Goal: Find specific page/section

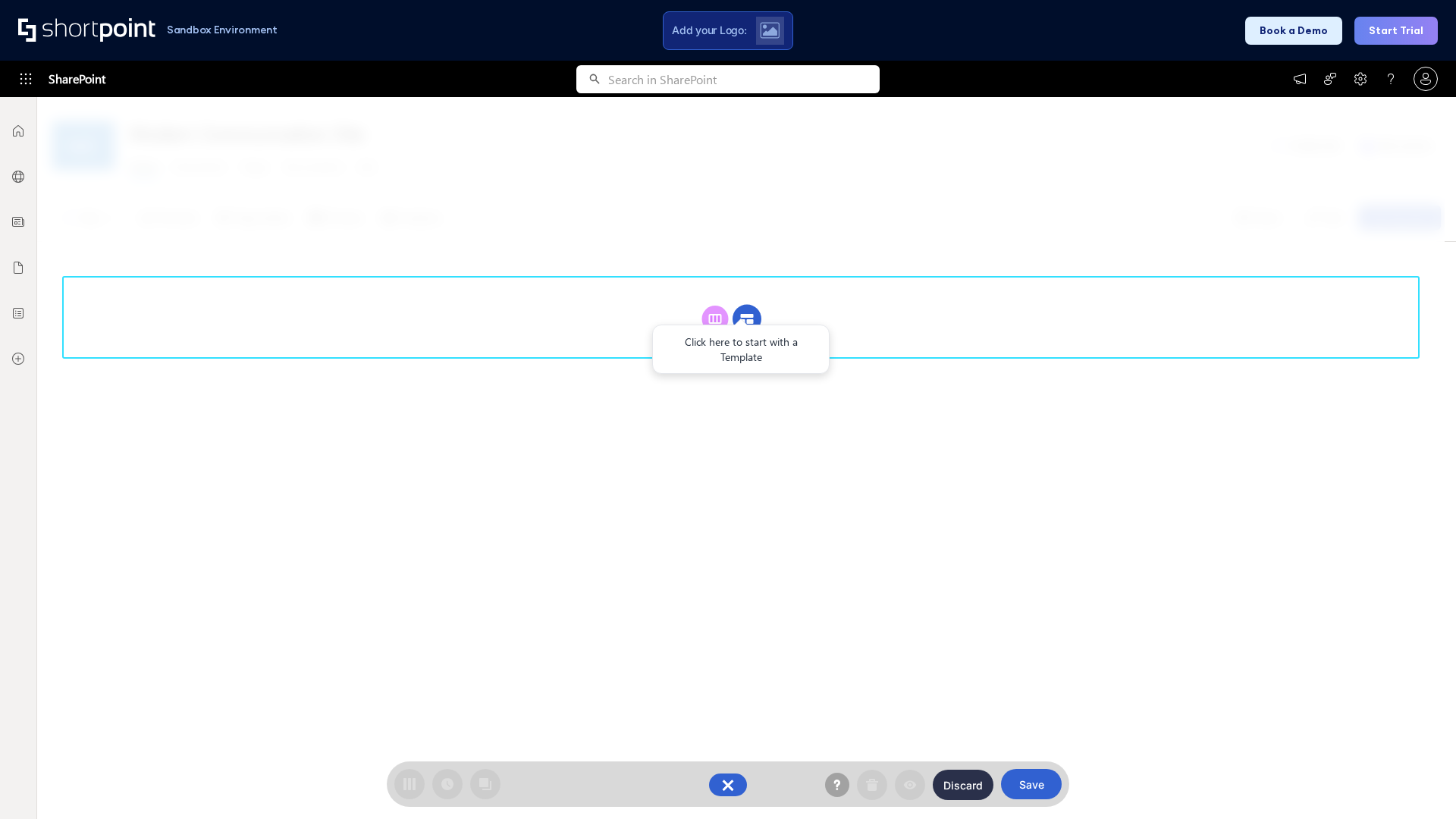
click at [746, 319] on circle at bounding box center [747, 320] width 29 height 29
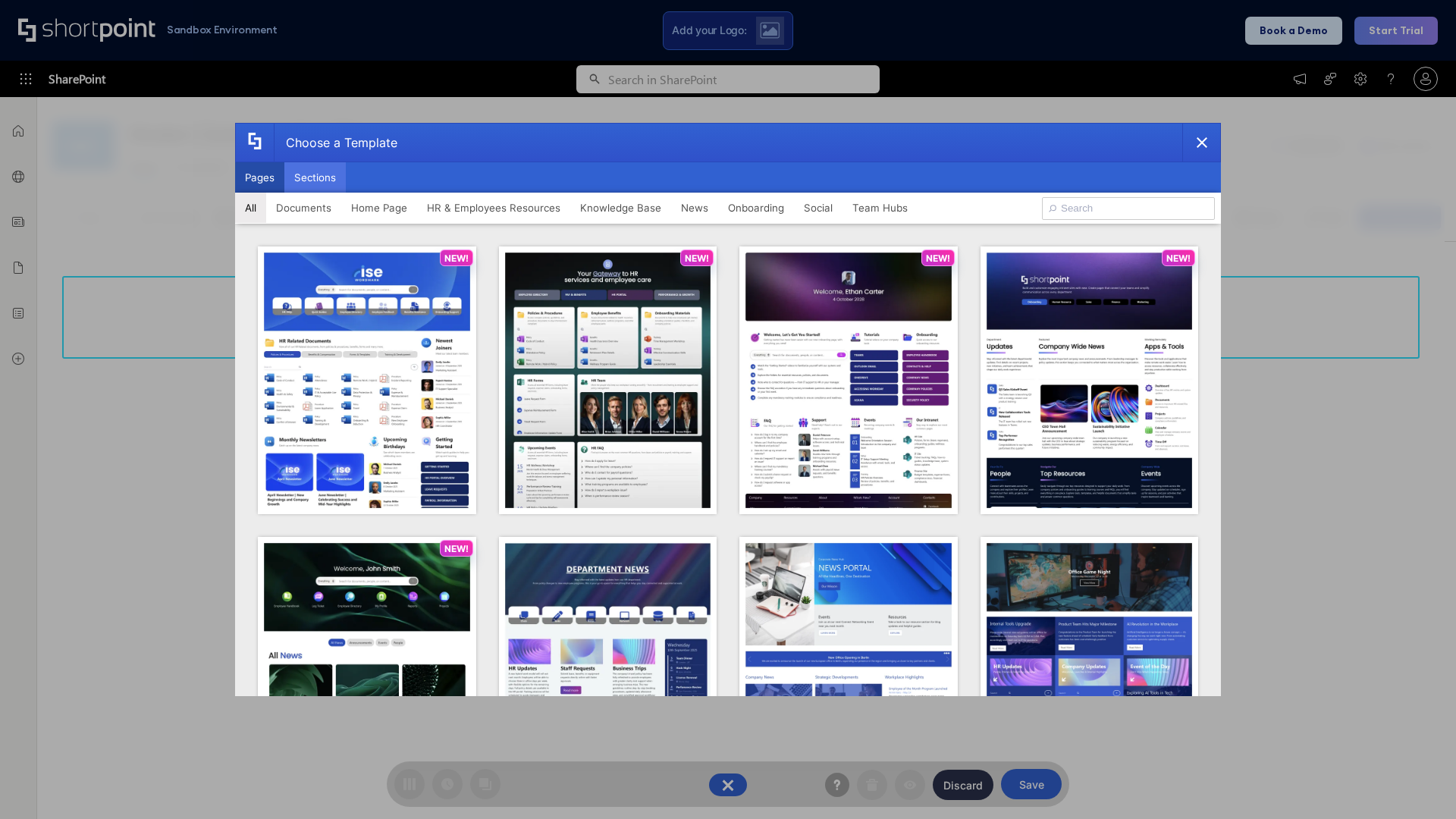
click at [315, 178] on button "Sections" at bounding box center [315, 177] width 62 height 30
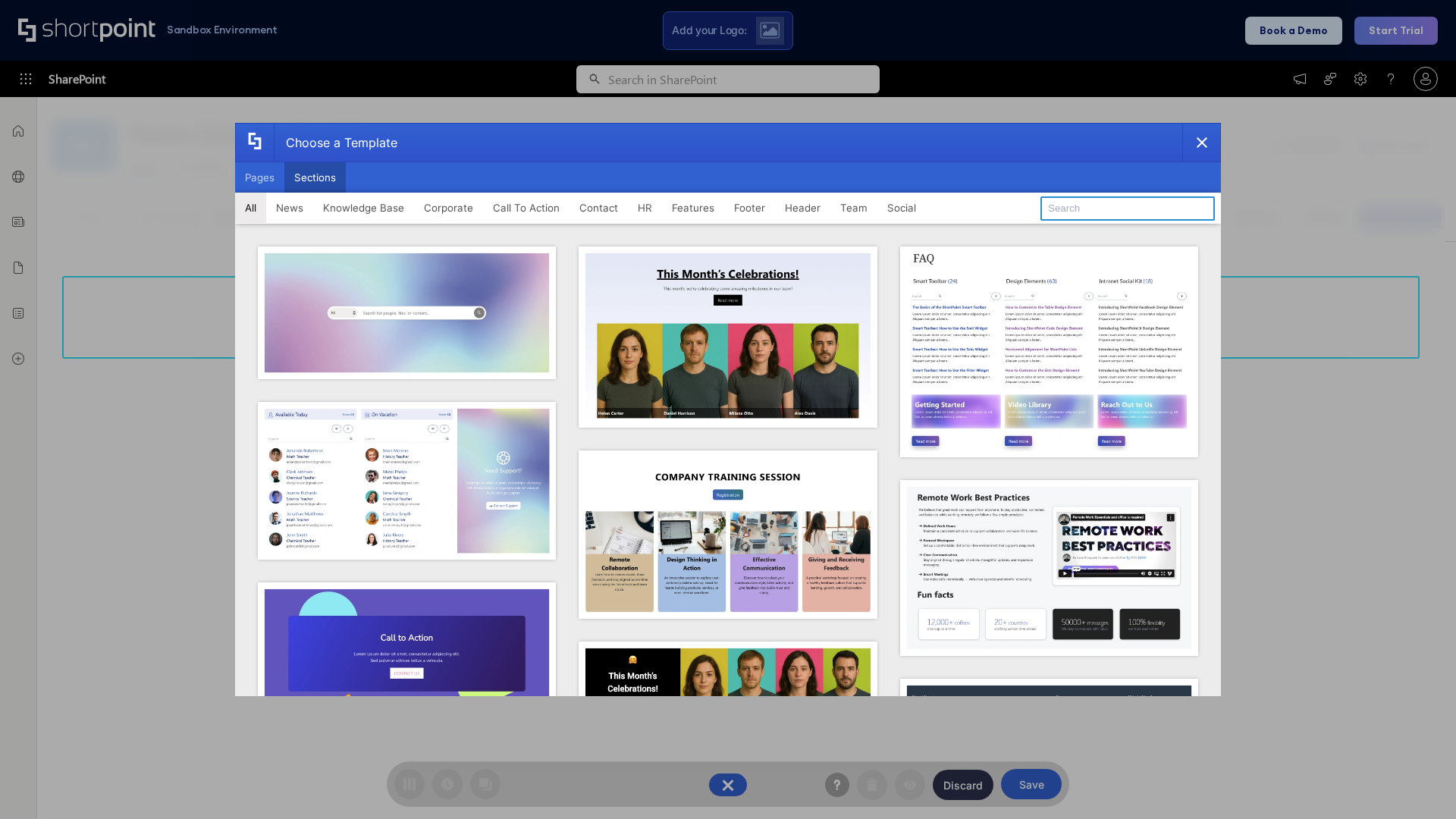
type input "News Kit 2"
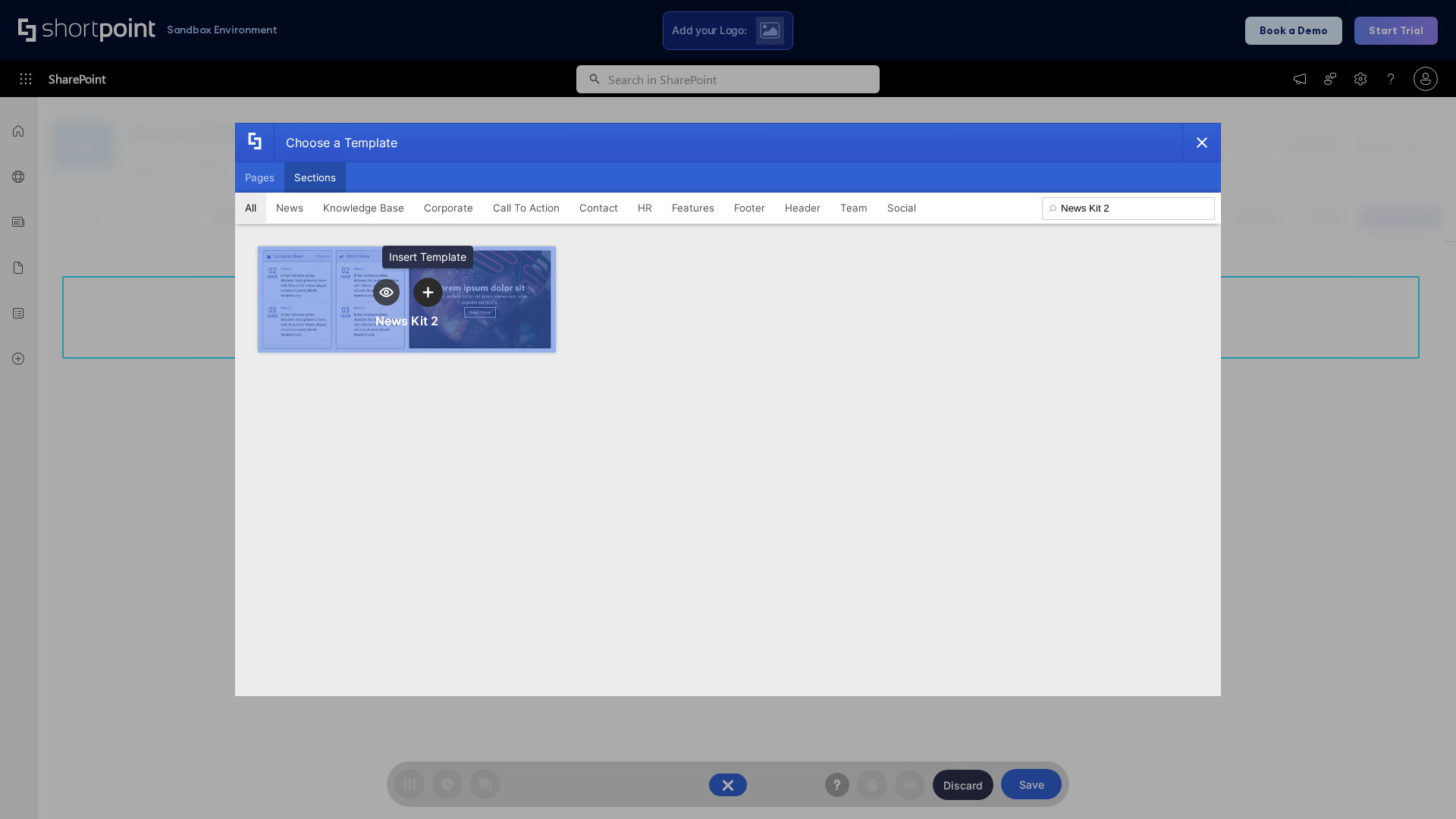
click at [428, 292] on icon "template selector" at bounding box center [427, 292] width 11 height 11
